Goal: Check status

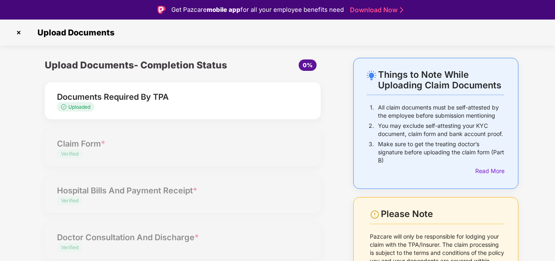
click at [546, 80] on div "Things to Note While Uploading Claim Documents 1. All claim documents must be s…" at bounding box center [277, 210] width 555 height 305
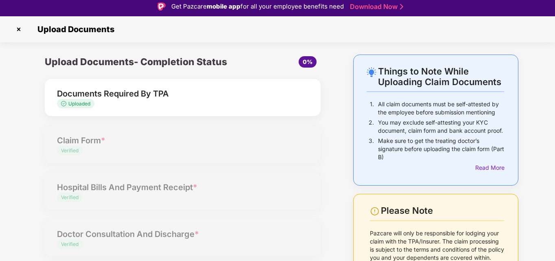
click at [215, 103] on div "Uploaded" at bounding box center [172, 104] width 230 height 8
click at [20, 28] on img at bounding box center [18, 29] width 13 height 13
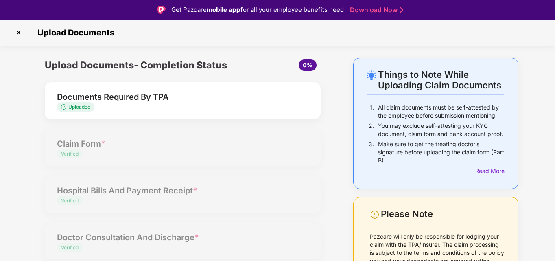
click at [542, 55] on section "Upload Documents Things to Note While Uploading Claim Documents 1. All claim do…" at bounding box center [277, 191] width 555 height 343
click at [18, 33] on img at bounding box center [18, 32] width 13 height 13
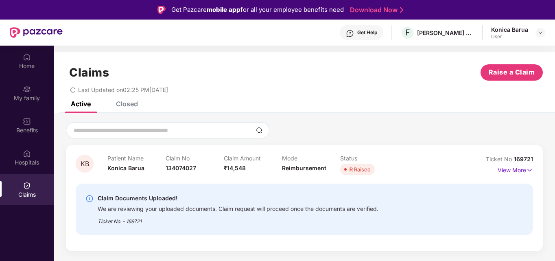
click at [337, 98] on div "Claims Raise a Claim Last Updated on 02:25 PM, 15 Sep 2025" at bounding box center [305, 76] width 502 height 49
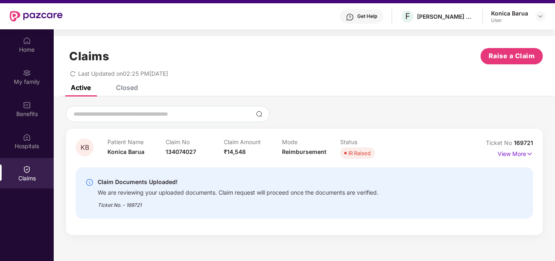
scroll to position [46, 0]
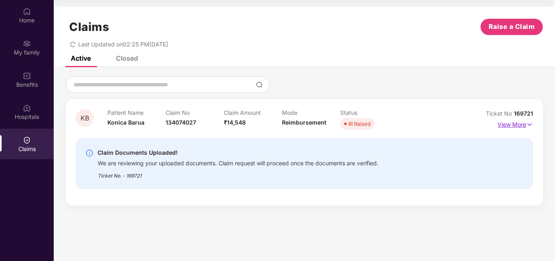
click at [521, 124] on p "View More" at bounding box center [515, 123] width 35 height 11
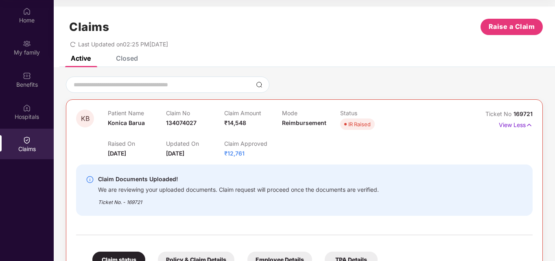
click at [463, 168] on div "Claim Documents Uploaded! We are reviewing your uploaded documents. Claim reque…" at bounding box center [304, 189] width 457 height 51
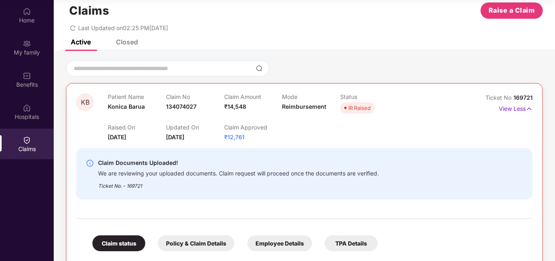
click at [368, 42] on div "Active Closed" at bounding box center [305, 44] width 502 height 11
click at [276, 247] on div "Employee Details" at bounding box center [280, 243] width 65 height 16
